Goal: Transaction & Acquisition: Purchase product/service

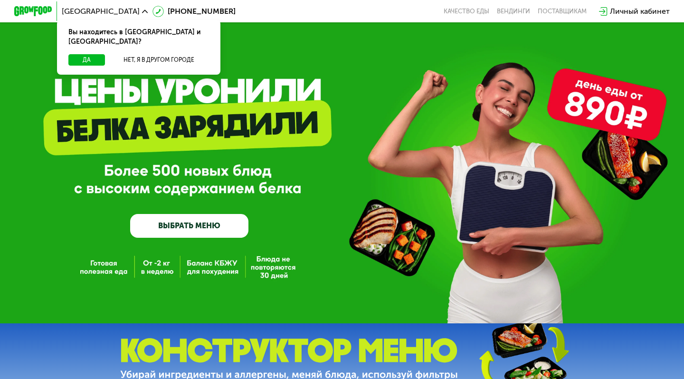
click at [201, 227] on link "ВЫБРАТЬ МЕНЮ" at bounding box center [189, 226] width 118 height 24
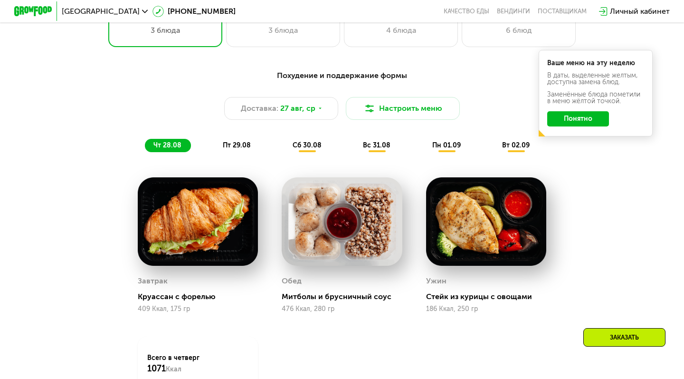
scroll to position [455, 0]
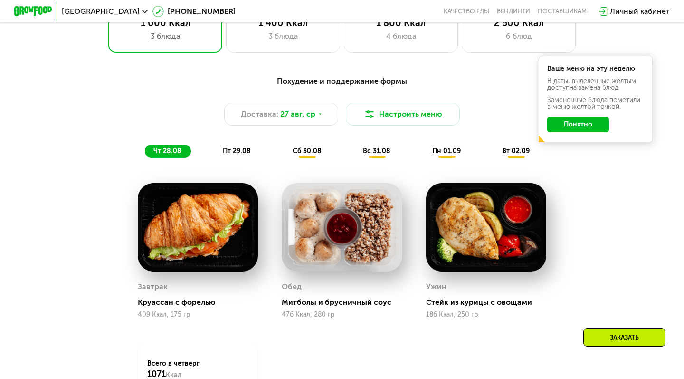
click at [595, 124] on button "Понятно" at bounding box center [578, 124] width 62 height 15
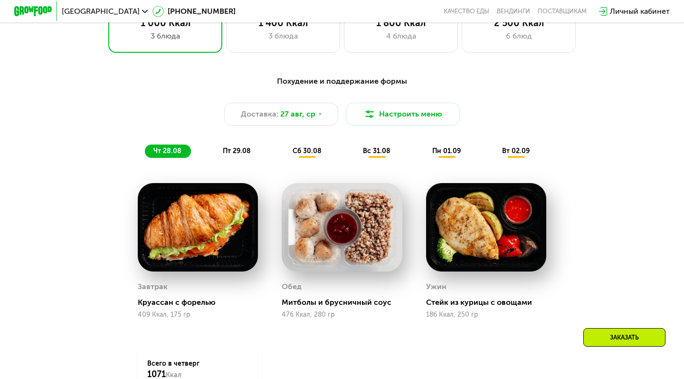
click at [244, 150] on span "пт 29.08" at bounding box center [237, 151] width 28 height 8
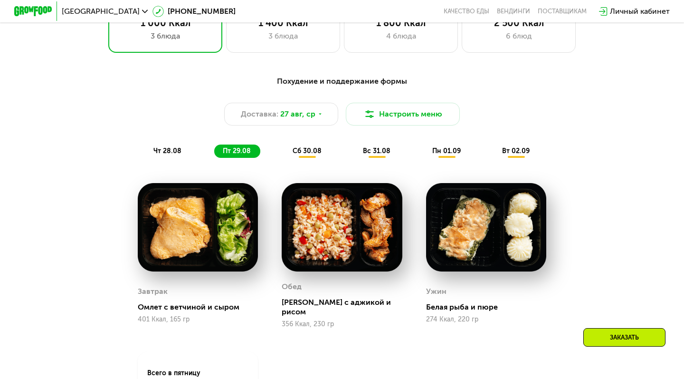
click at [354, 155] on div "сб 30.08" at bounding box center [377, 150] width 46 height 13
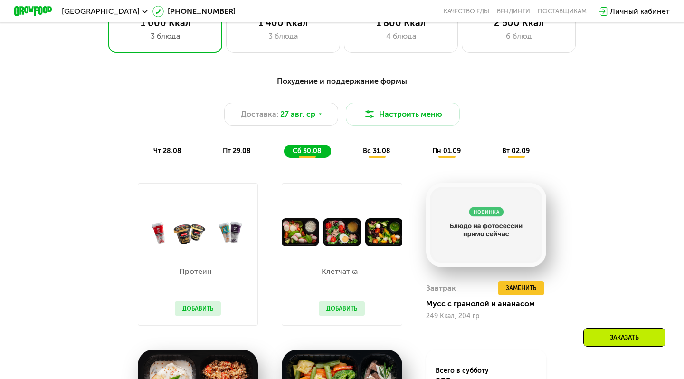
click at [168, 150] on span "чт 28.08" at bounding box center [167, 151] width 28 height 8
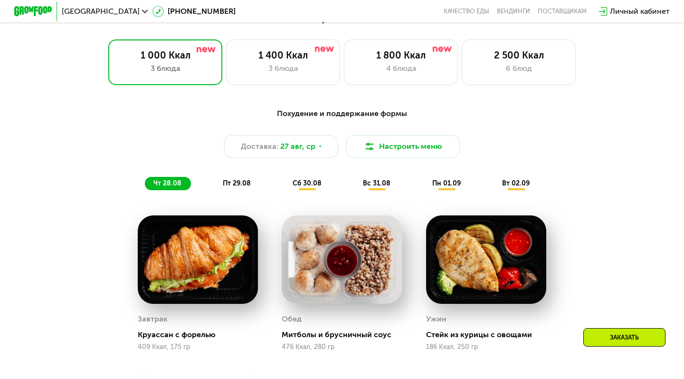
scroll to position [423, 0]
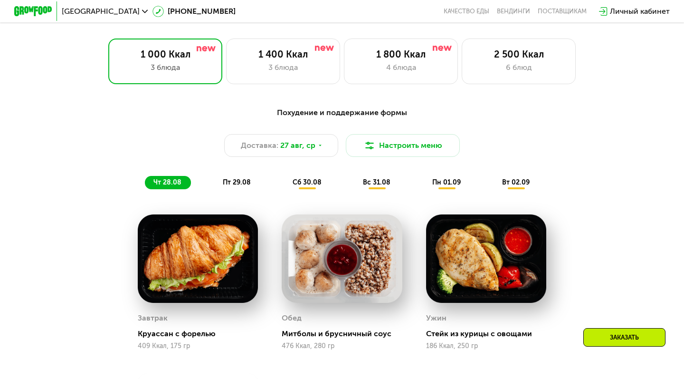
click at [443, 183] on span "пн 01.09" at bounding box center [446, 182] width 29 height 8
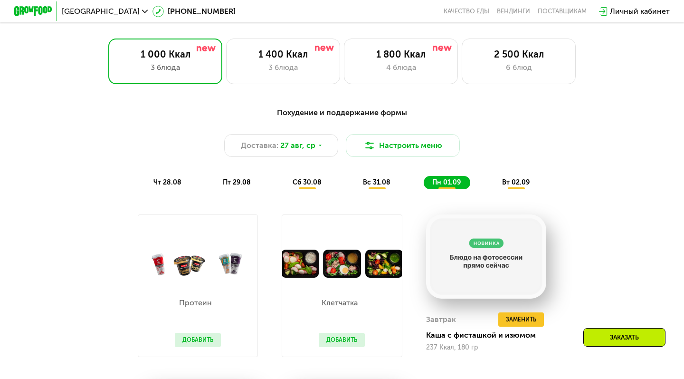
click at [308, 182] on span "сб 30.08" at bounding box center [307, 182] width 29 height 8
click at [237, 182] on span "пт 29.08" at bounding box center [237, 182] width 28 height 8
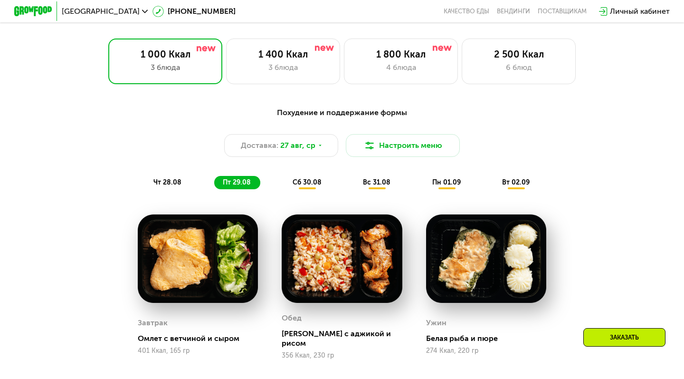
click at [214, 187] on div "чт 28.08" at bounding box center [237, 182] width 46 height 13
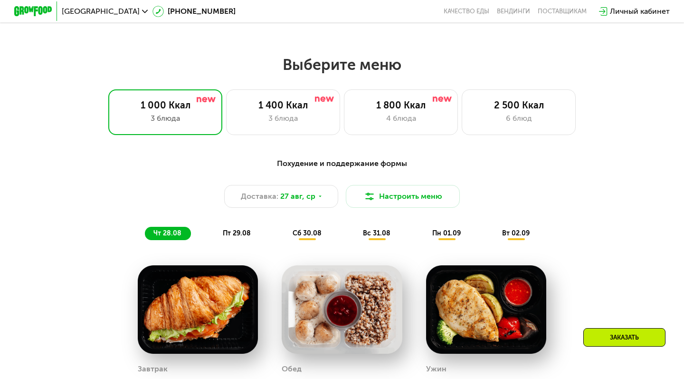
scroll to position [373, 0]
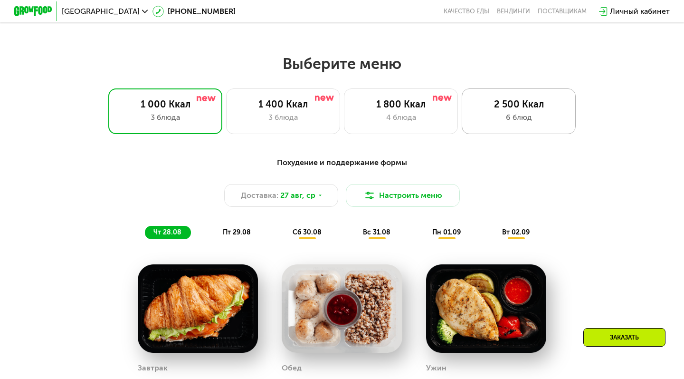
click at [522, 115] on div "6 блюд" at bounding box center [519, 117] width 94 height 11
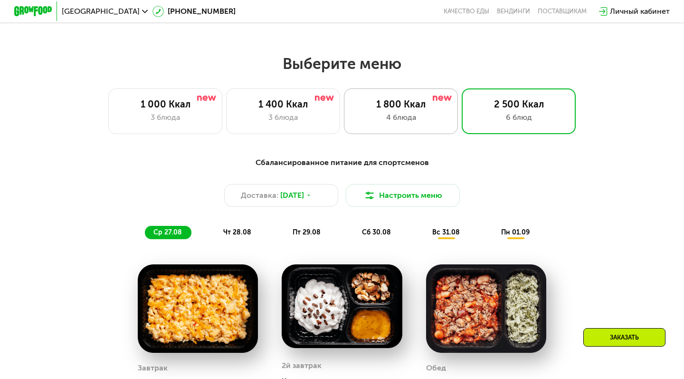
click at [414, 116] on div "4 блюда" at bounding box center [401, 117] width 94 height 11
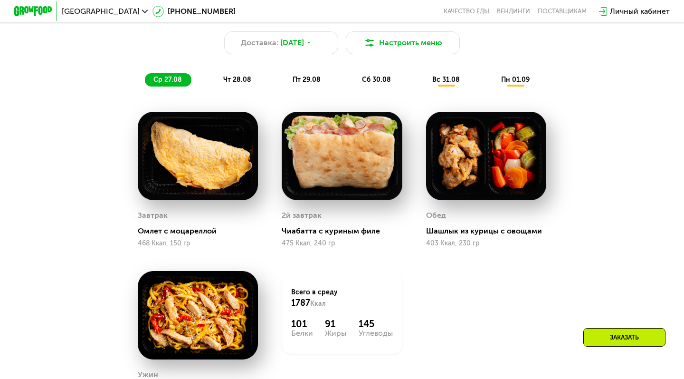
scroll to position [502, 0]
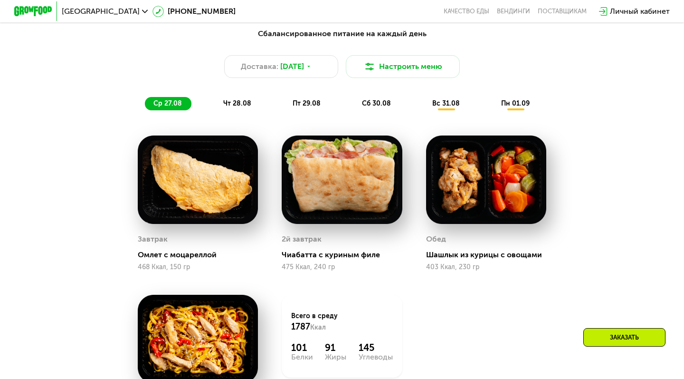
click at [239, 105] on span "чт 28.08" at bounding box center [237, 103] width 28 height 8
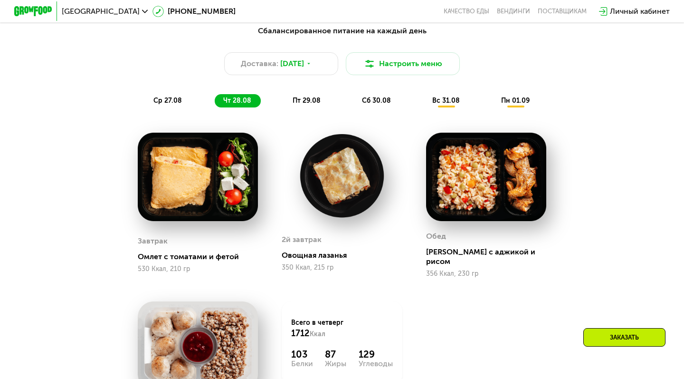
scroll to position [505, 0]
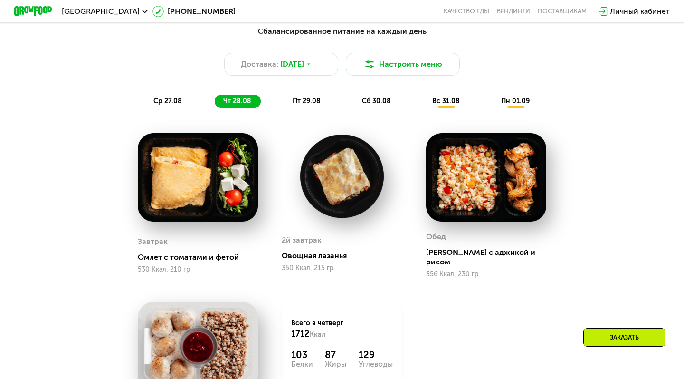
click at [306, 100] on span "пт 29.08" at bounding box center [307, 101] width 28 height 8
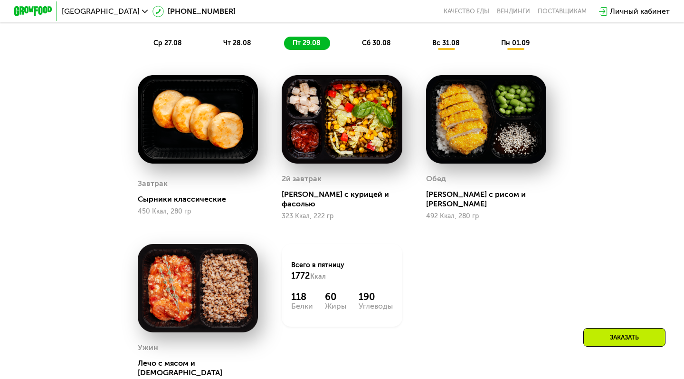
scroll to position [563, 0]
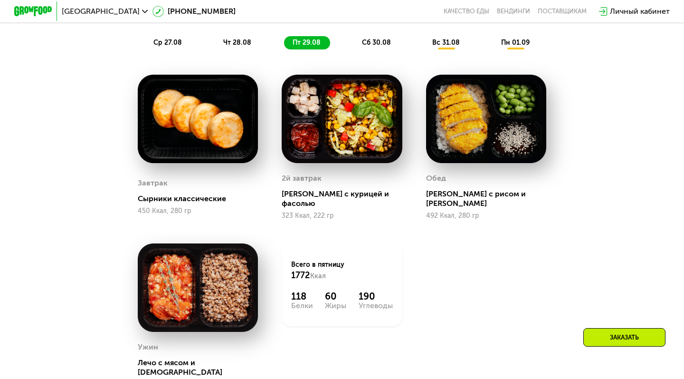
click at [158, 41] on span "ср 27.08" at bounding box center [167, 42] width 29 height 8
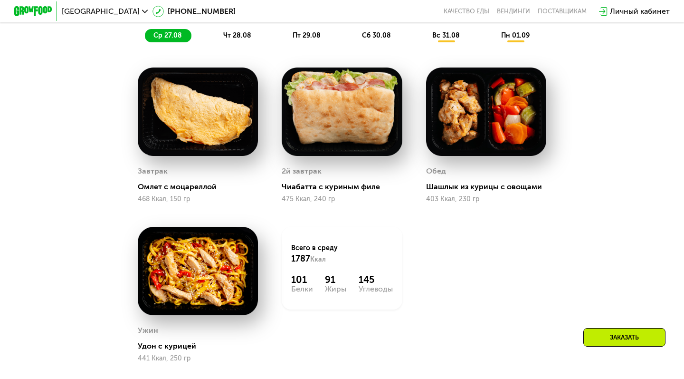
scroll to position [571, 0]
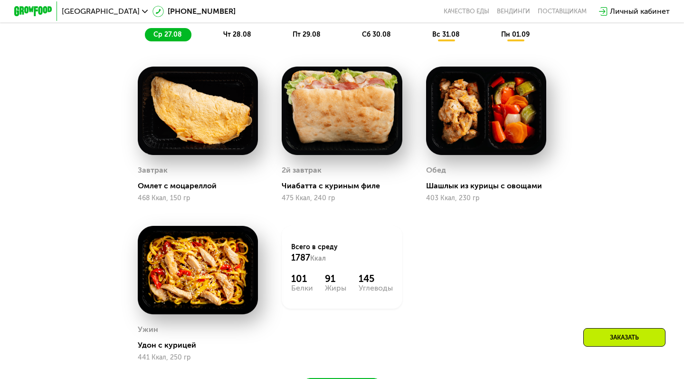
click at [238, 32] on span "чт 28.08" at bounding box center [237, 34] width 28 height 8
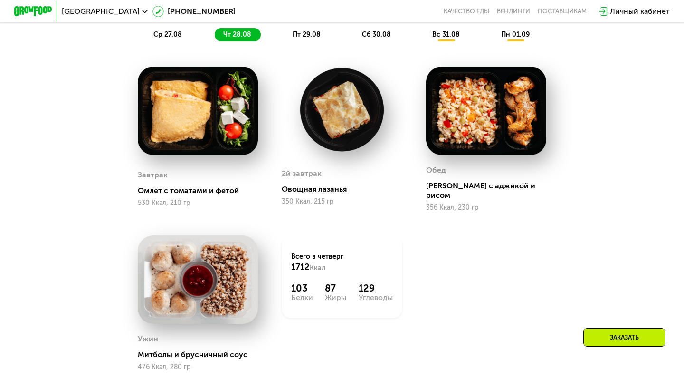
click at [304, 35] on span "пт 29.08" at bounding box center [307, 34] width 28 height 8
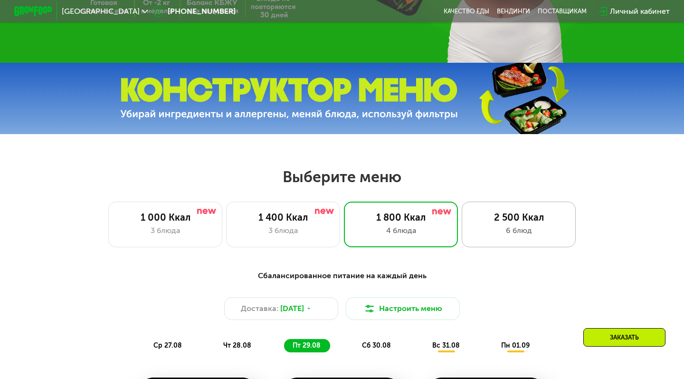
scroll to position [264, 0]
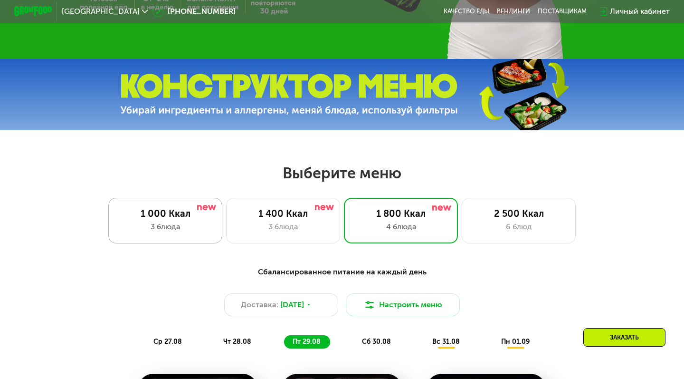
click at [226, 238] on div "1 000 Ккал 3 блюда" at bounding box center [283, 221] width 114 height 46
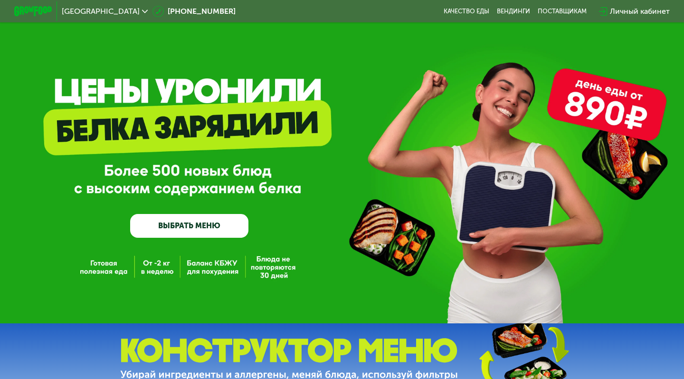
scroll to position [0, 0]
click at [200, 225] on link "ВЫБРАТЬ МЕНЮ" at bounding box center [189, 226] width 118 height 24
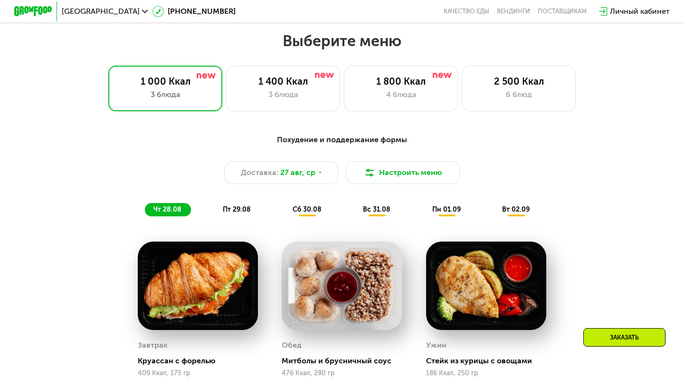
scroll to position [405, 0]
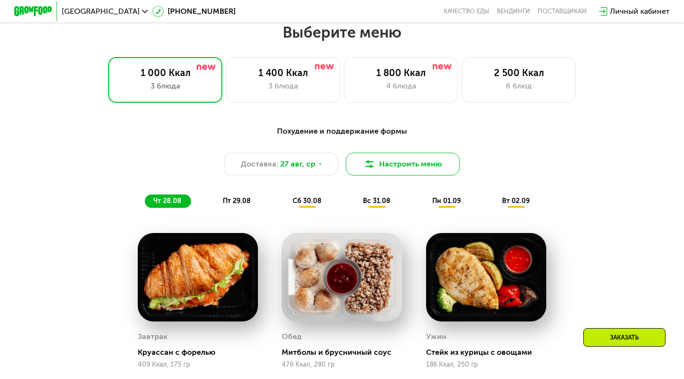
click at [394, 166] on button "Настроить меню" at bounding box center [403, 164] width 114 height 23
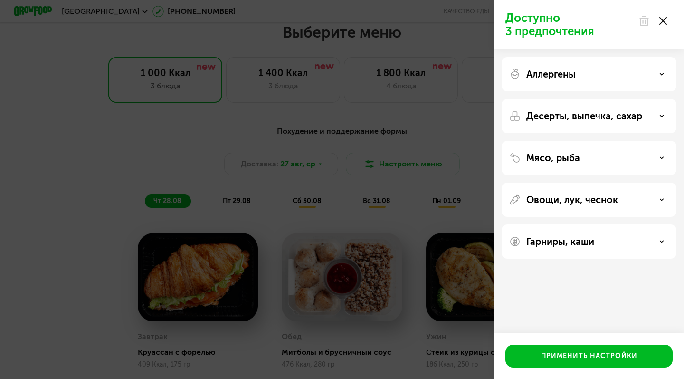
click at [575, 99] on div "Аллергены" at bounding box center [589, 116] width 175 height 34
click at [589, 73] on div "Аллергены" at bounding box center [589, 73] width 160 height 11
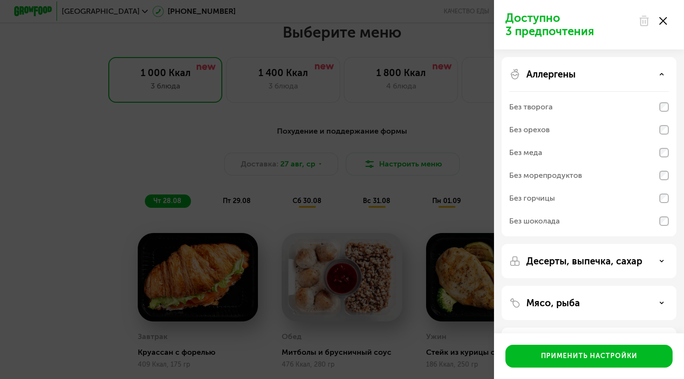
click at [589, 73] on div "Аллергены" at bounding box center [589, 73] width 160 height 11
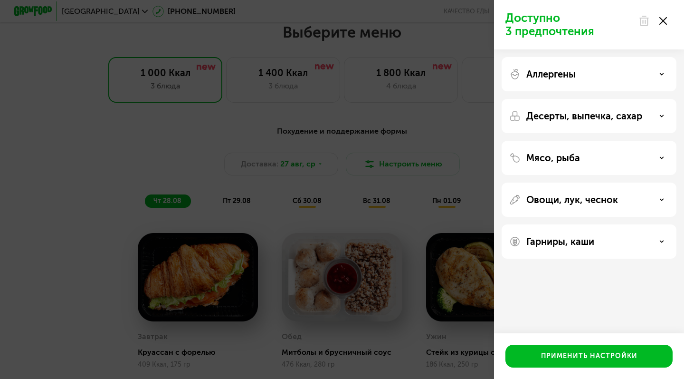
click at [587, 112] on p "Десерты, выпечка, сахар" at bounding box center [585, 115] width 116 height 11
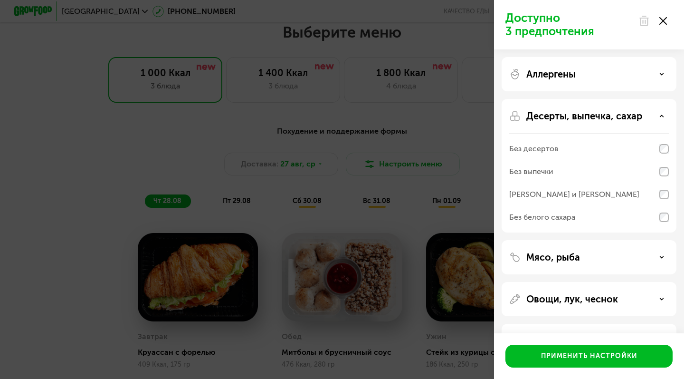
click at [594, 160] on div "Без десертов" at bounding box center [589, 171] width 160 height 23
click at [592, 183] on div "Без выпечки" at bounding box center [589, 194] width 160 height 23
click at [597, 112] on p "Десерты, выпечка, сахар" at bounding box center [585, 115] width 116 height 11
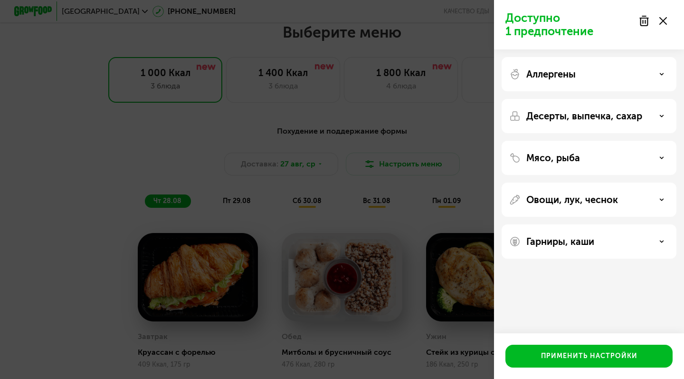
click at [586, 195] on p "Овощи, лук, чеснок" at bounding box center [573, 199] width 92 height 11
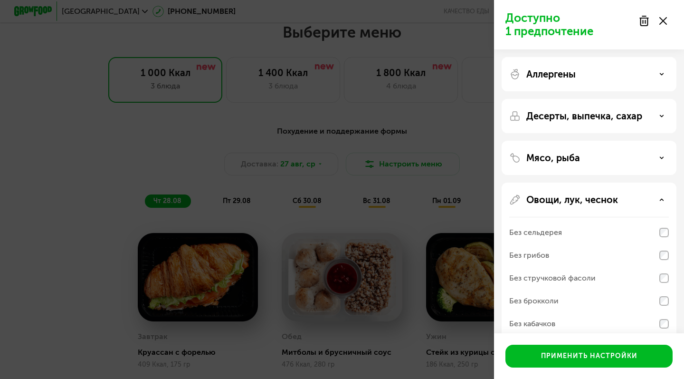
click at [586, 195] on p "Овощи, лук, чеснок" at bounding box center [573, 199] width 92 height 11
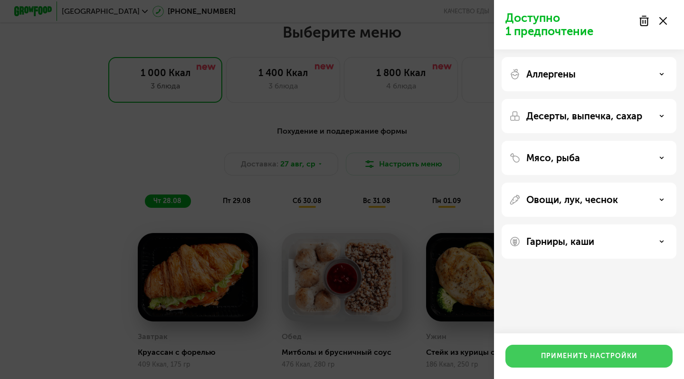
click at [589, 354] on div "Применить настройки" at bounding box center [589, 356] width 96 height 10
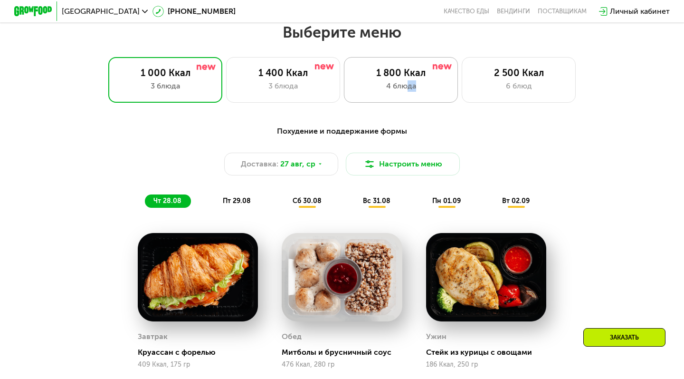
click at [405, 90] on div "4 блюда" at bounding box center [401, 85] width 94 height 11
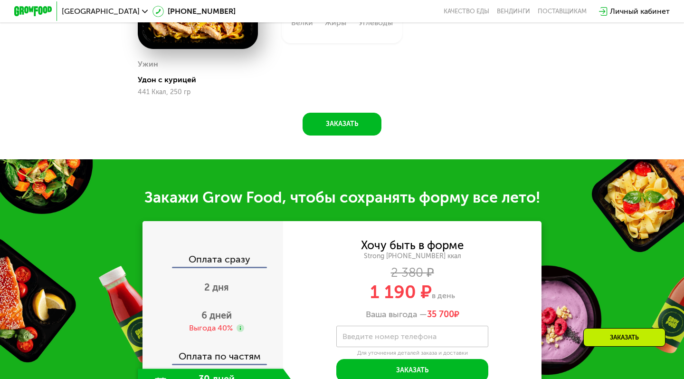
scroll to position [837, 0]
